Goal: Information Seeking & Learning: Learn about a topic

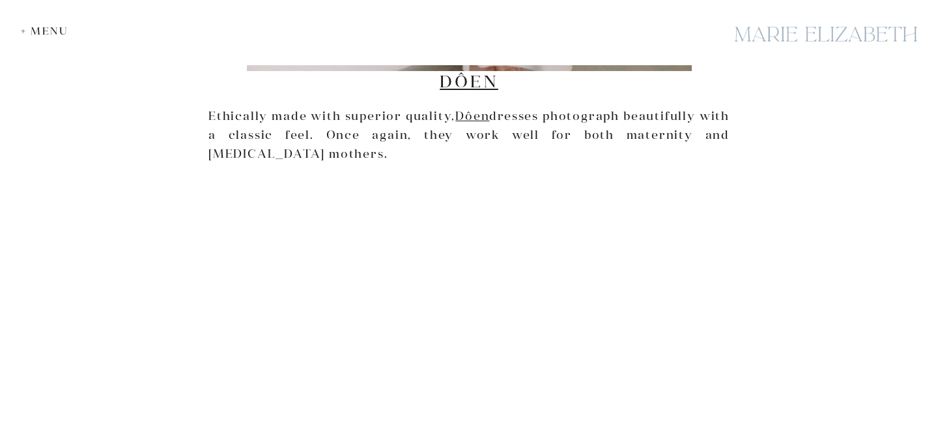
scroll to position [2064, 0]
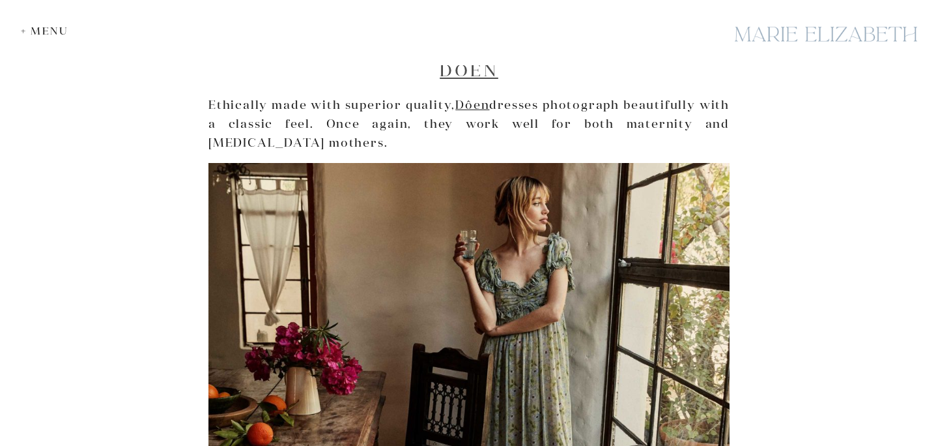
click at [482, 76] on link "Dôen" at bounding box center [469, 70] width 59 height 22
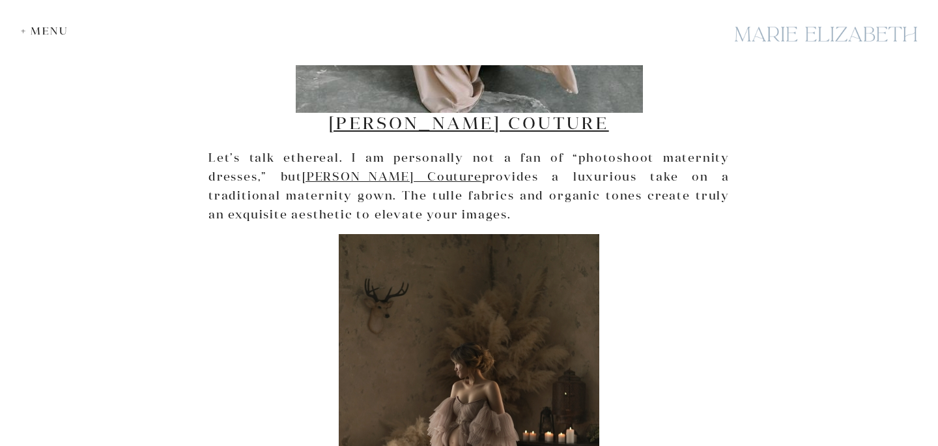
scroll to position [3254, 0]
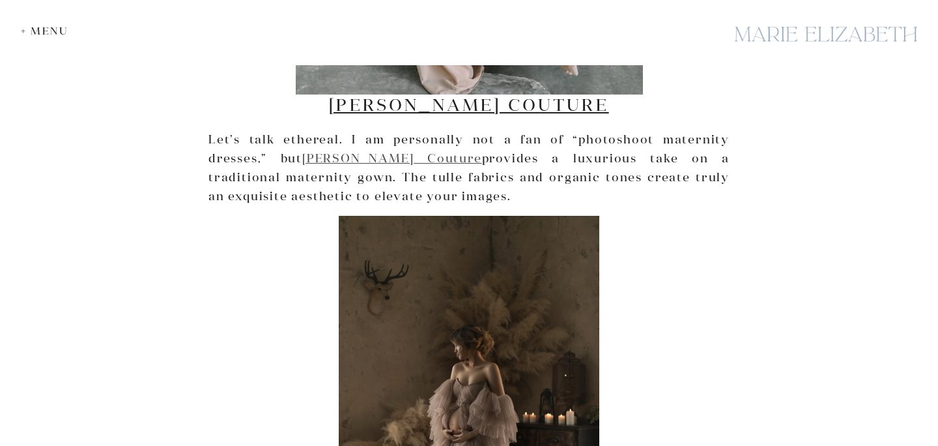
click at [343, 151] on link "[PERSON_NAME] Couture" at bounding box center [391, 158] width 179 height 15
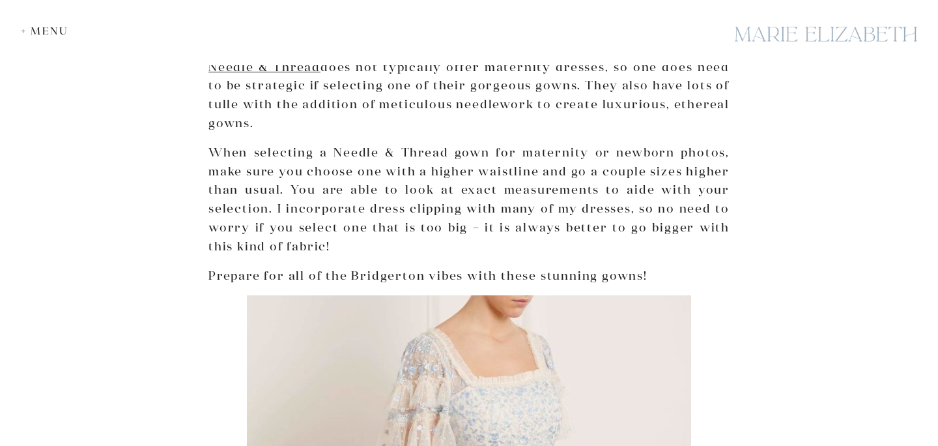
scroll to position [4166, 0]
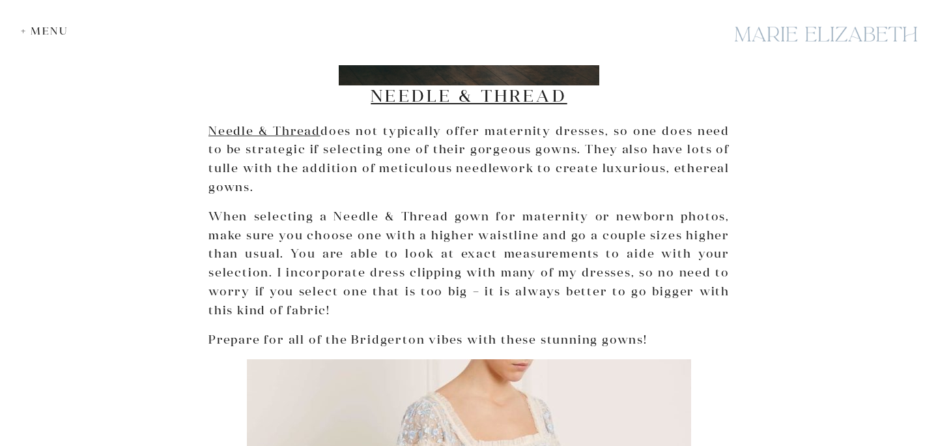
click at [302, 219] on p "When selecting a Needle & Thread gown for maternity or newborn photos, make sur…" at bounding box center [469, 263] width 521 height 113
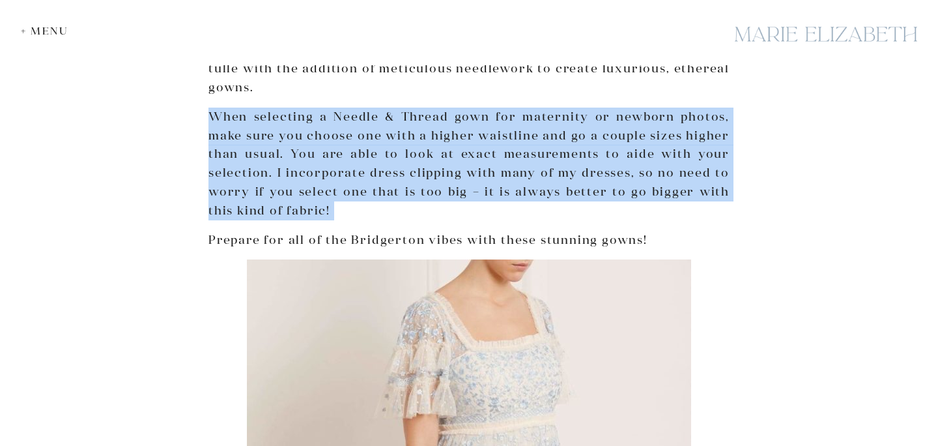
scroll to position [4262, 0]
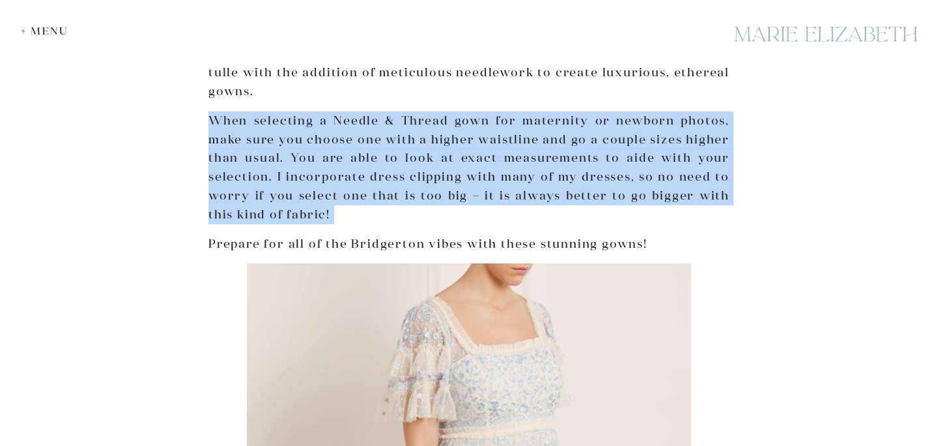
click at [276, 156] on p "When selecting a Needle & Thread gown for maternity or newborn photos, make sur…" at bounding box center [469, 167] width 521 height 113
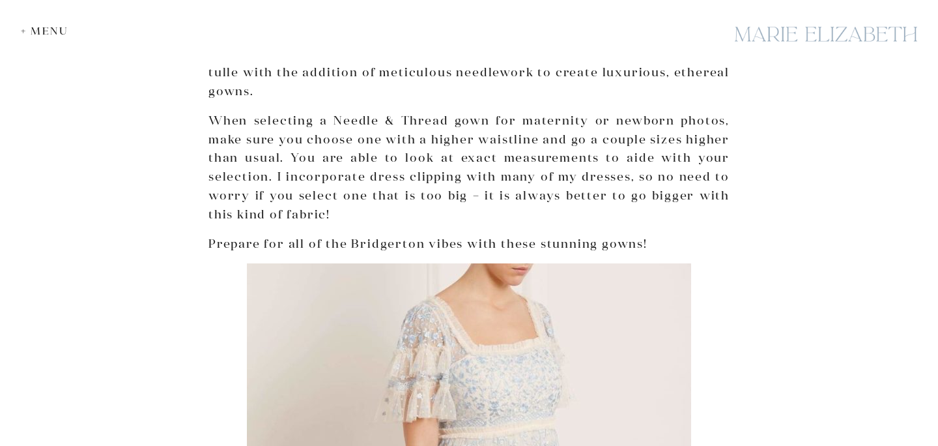
click at [276, 156] on p "When selecting a Needle & Thread gown for maternity or newborn photos, make sur…" at bounding box center [469, 167] width 521 height 113
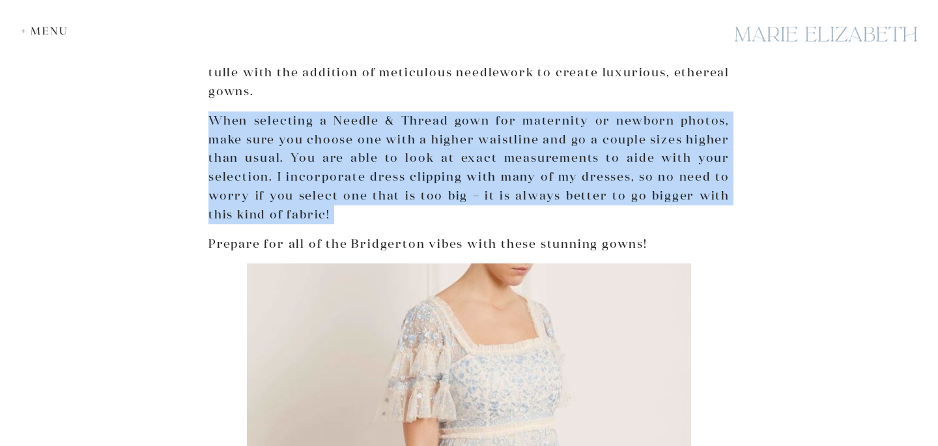
click at [235, 160] on p "When selecting a Needle & Thread gown for maternity or newborn photos, make sur…" at bounding box center [469, 167] width 521 height 113
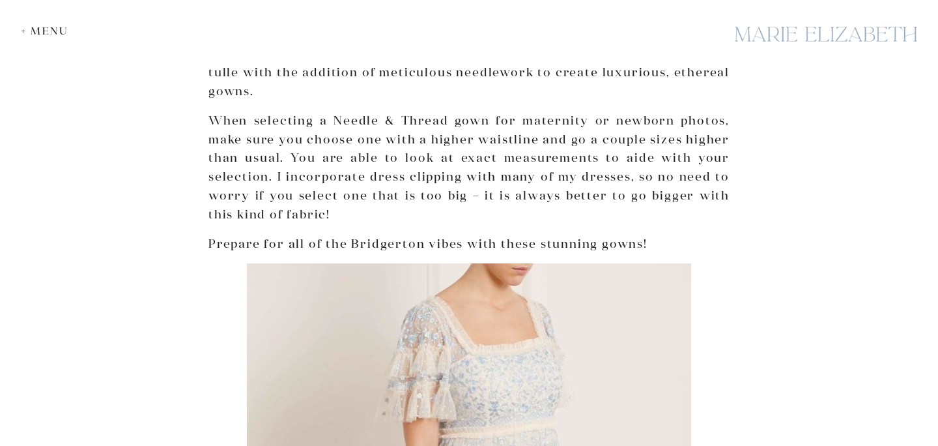
click at [235, 160] on p "When selecting a Needle & Thread gown for maternity or newborn photos, make sur…" at bounding box center [469, 167] width 521 height 113
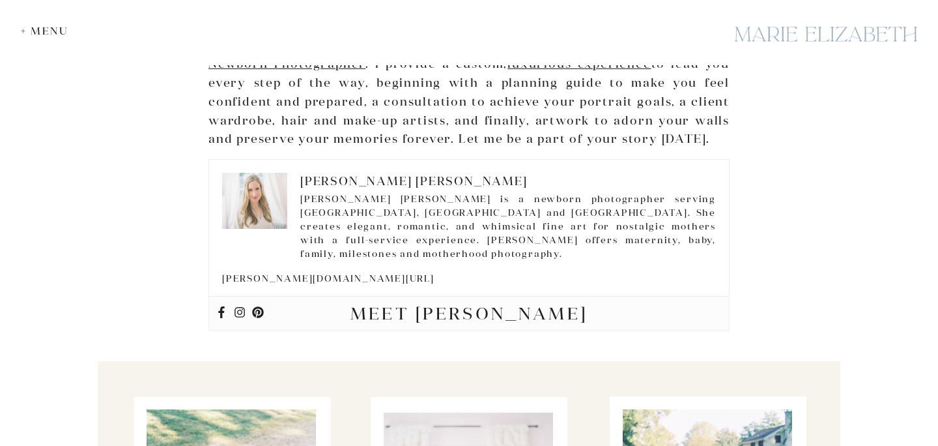
scroll to position [5417, 0]
